Goal: Download file/media

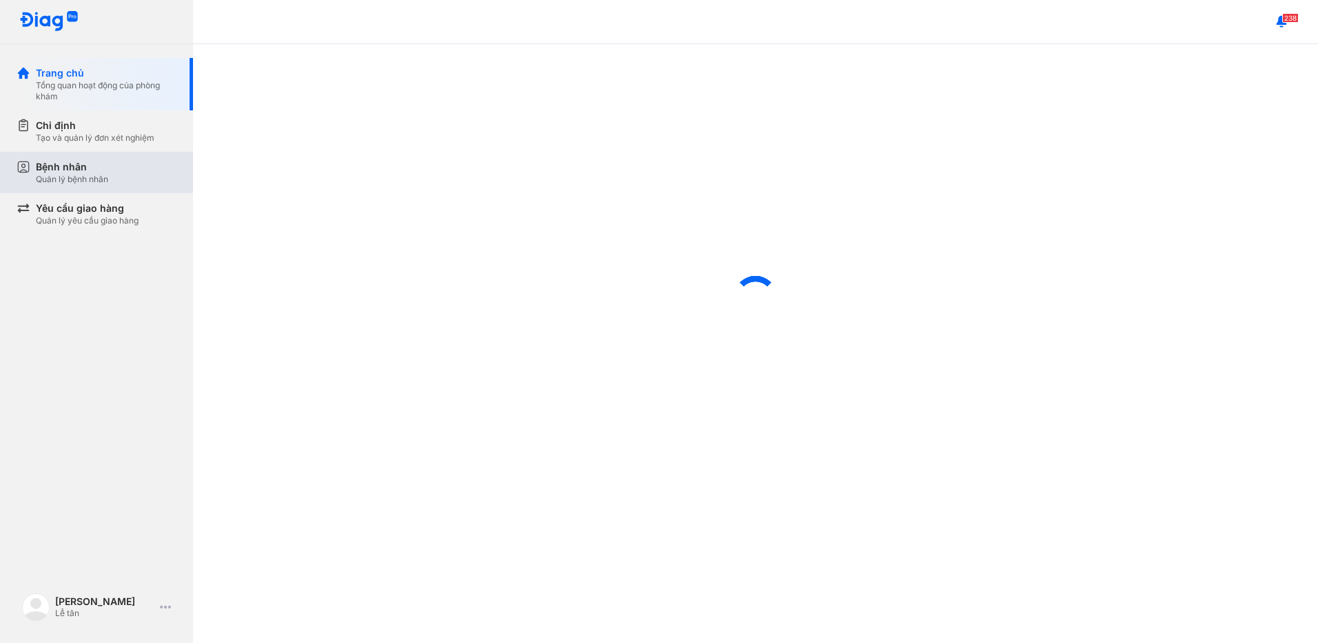
click at [130, 187] on div "Bệnh nhân Quản lý bệnh nhân" at bounding box center [105, 172] width 177 height 41
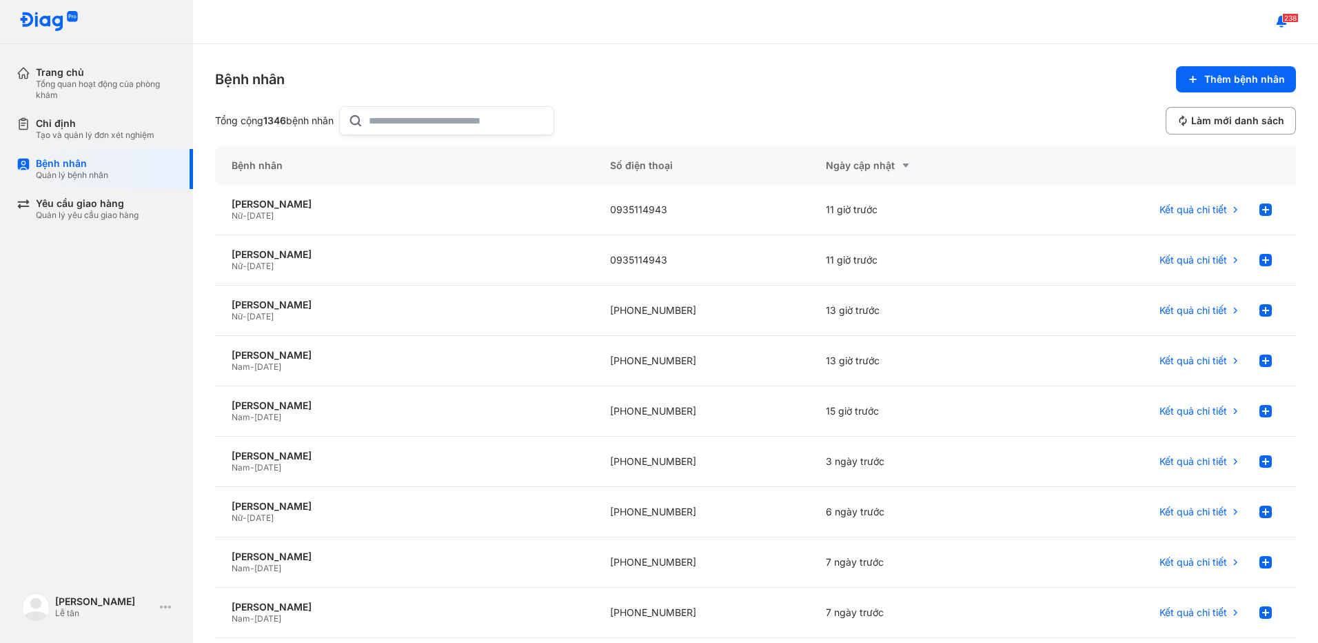
click at [480, 126] on input "text" at bounding box center [457, 121] width 177 height 28
click at [416, 411] on div "[PERSON_NAME]" at bounding box center [404, 405] width 345 height 12
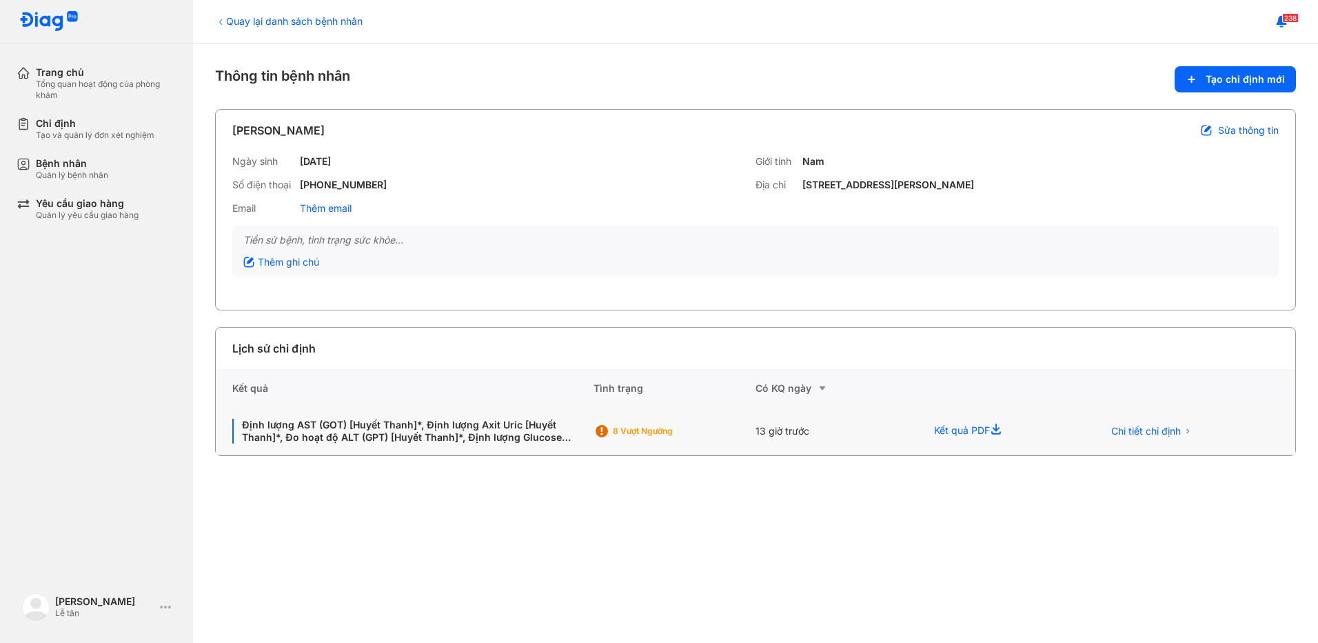
click at [879, 436] on div "13 giờ trước" at bounding box center [837, 432] width 162 height 48
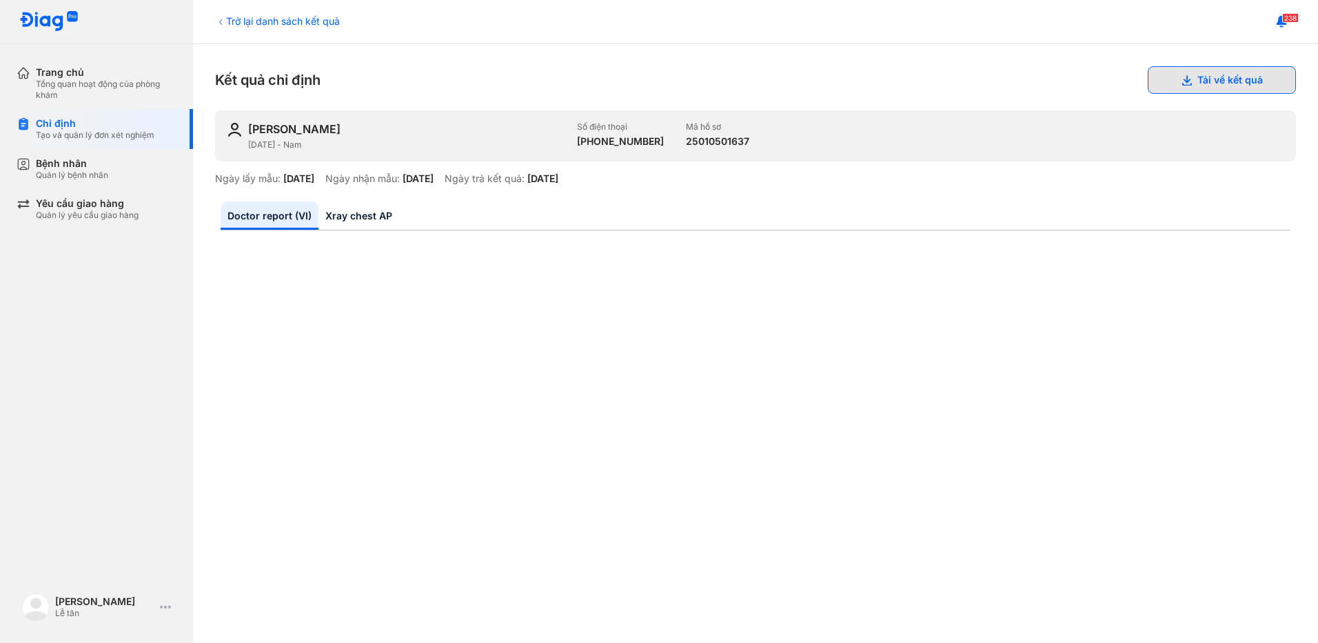
click at [1223, 79] on button "Tải về kết quả" at bounding box center [1222, 80] width 148 height 28
